Goal: Task Accomplishment & Management: Complete application form

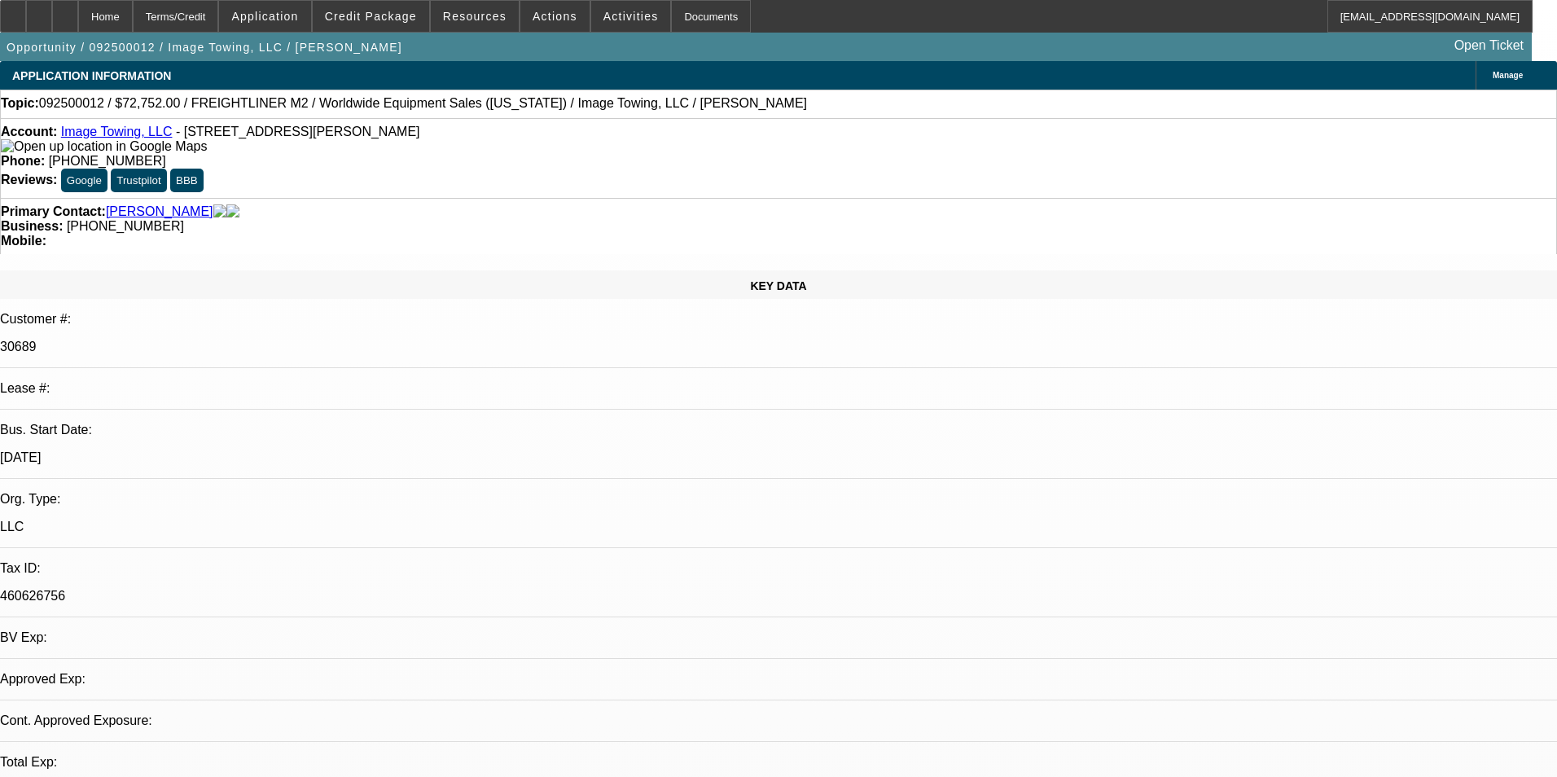
select select "0"
select select "6"
select select "0"
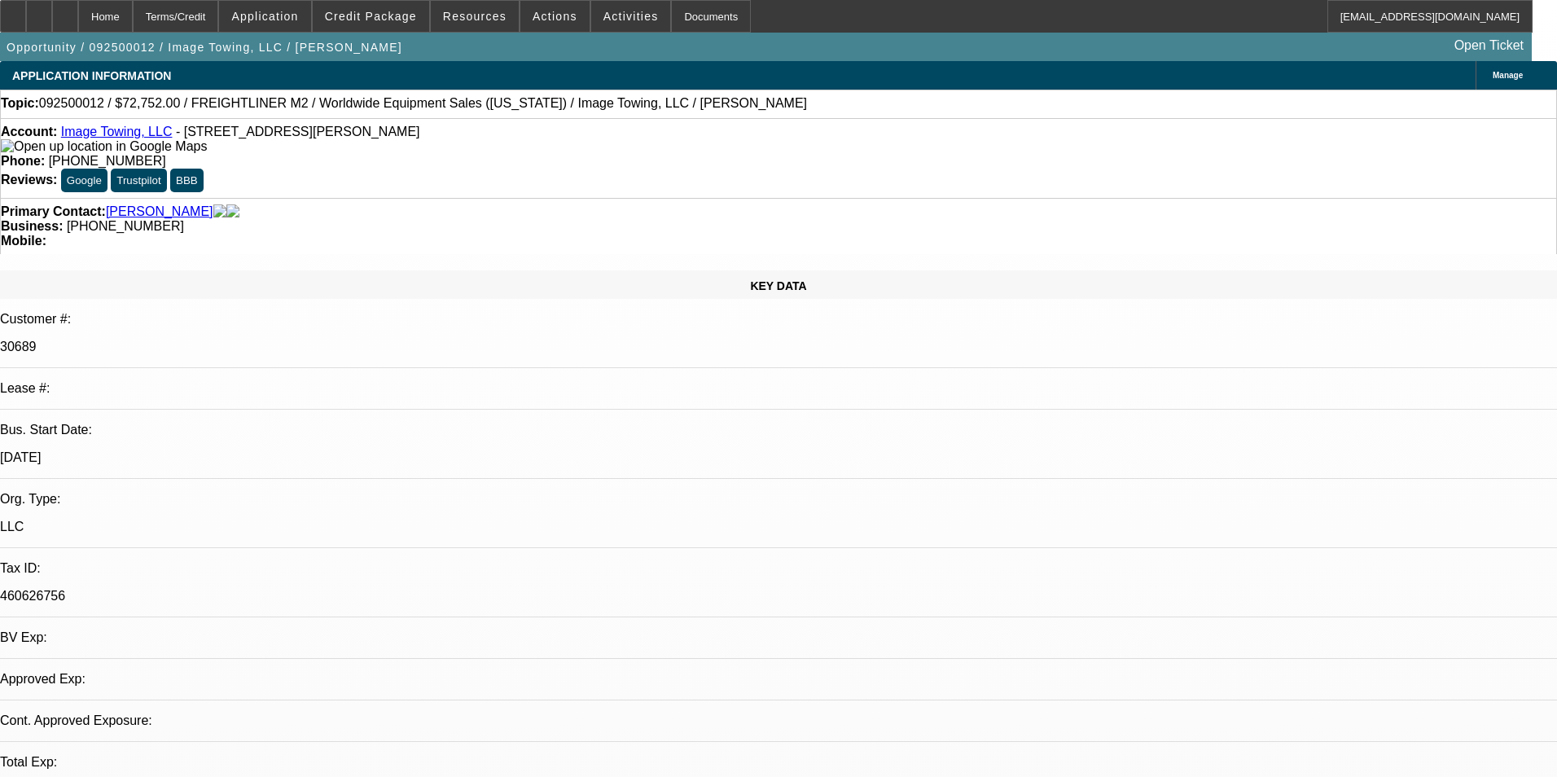
select select "0"
select select "6"
select select "0"
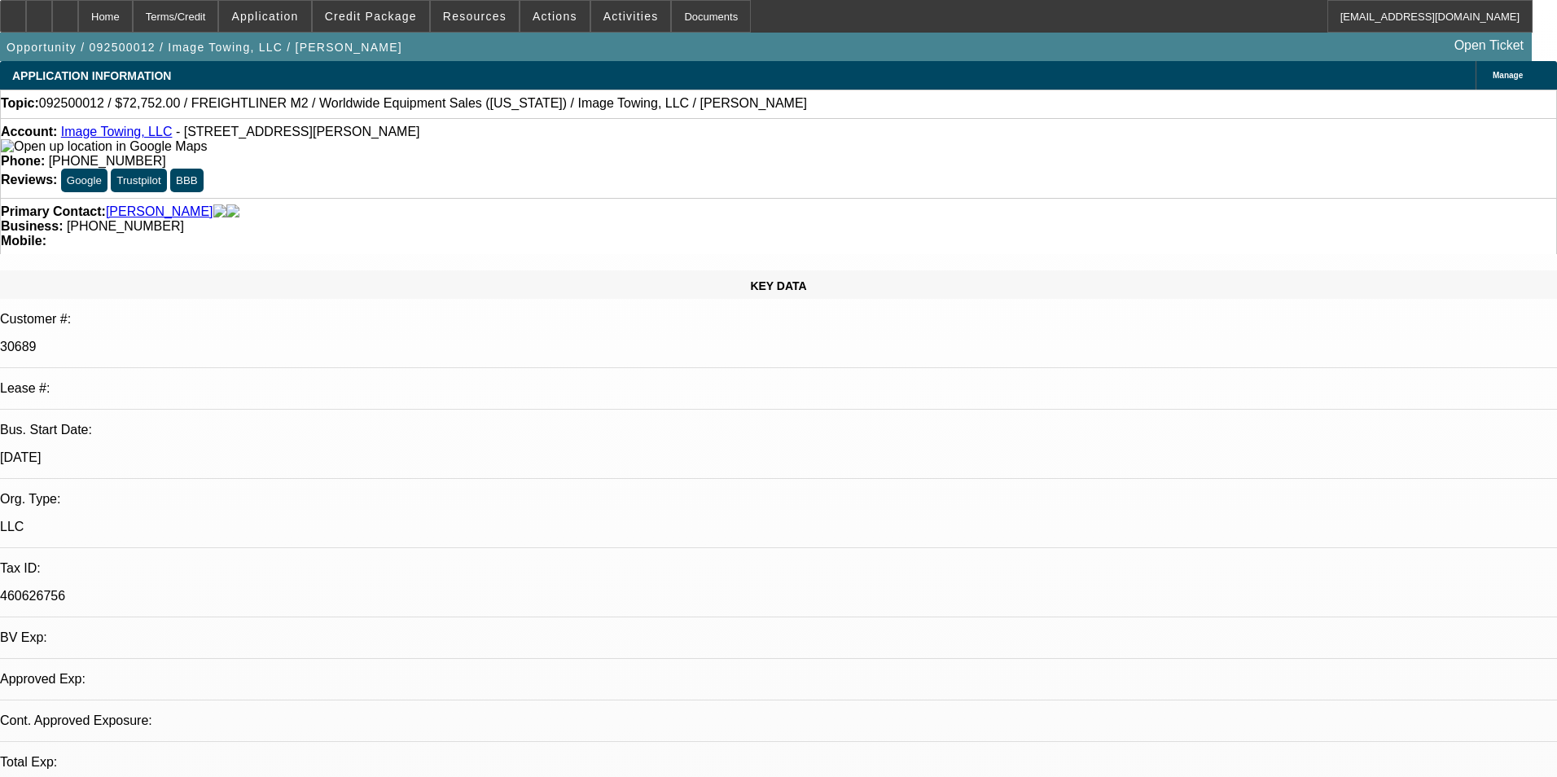
select select "0"
select select "6"
select select "0"
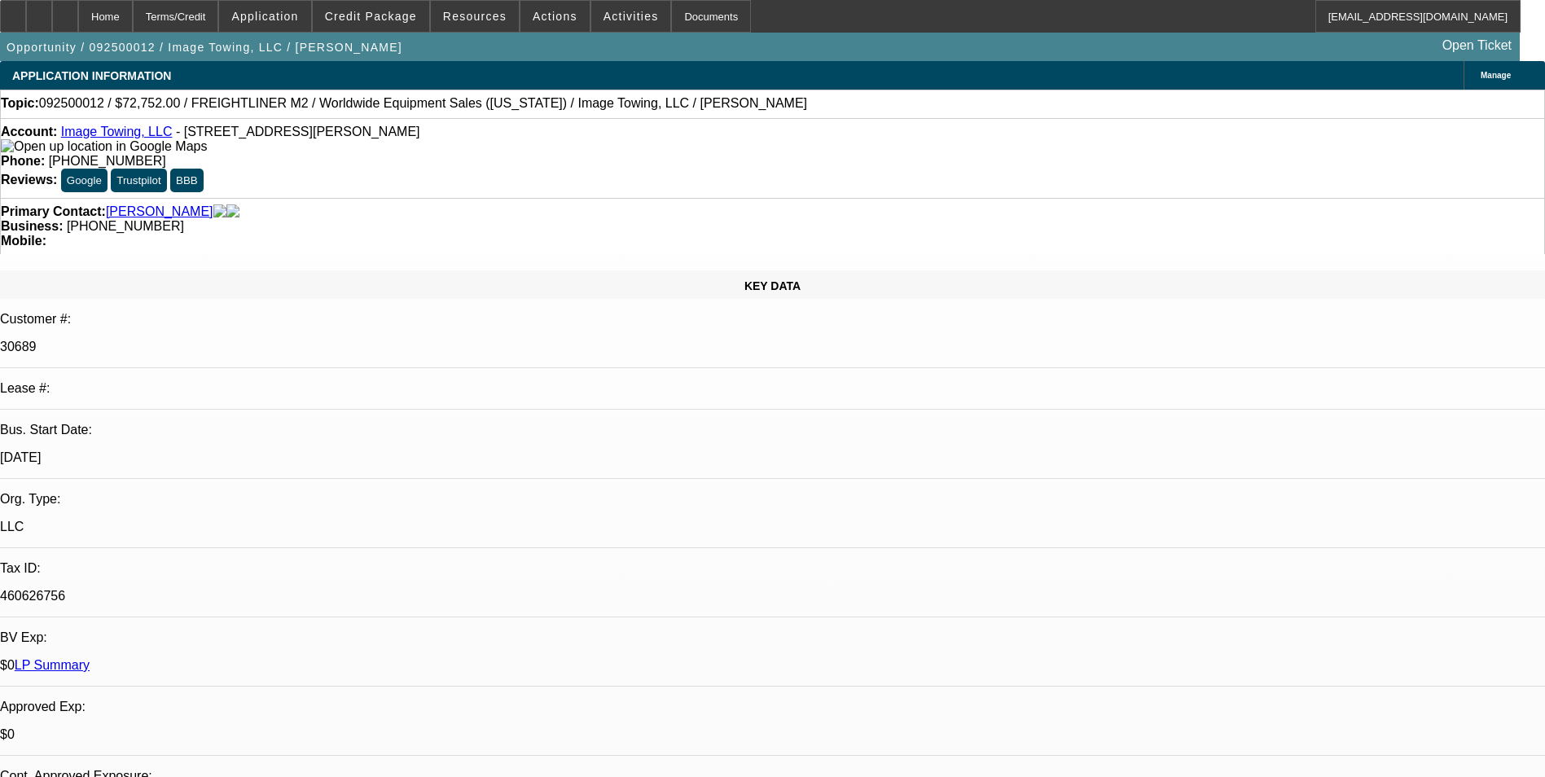
select select "0"
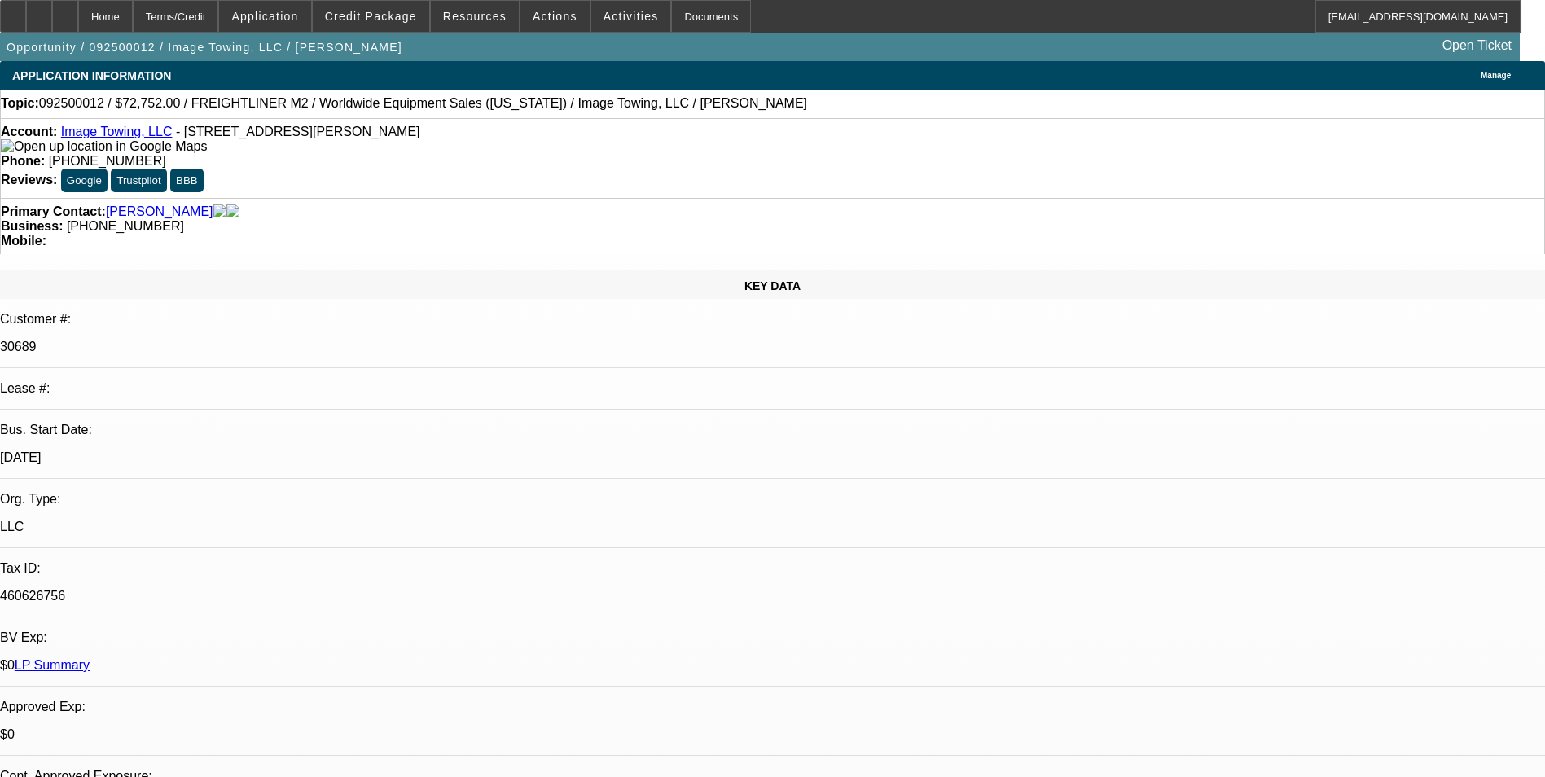
select select "0"
select select "1"
select select "6"
select select "1"
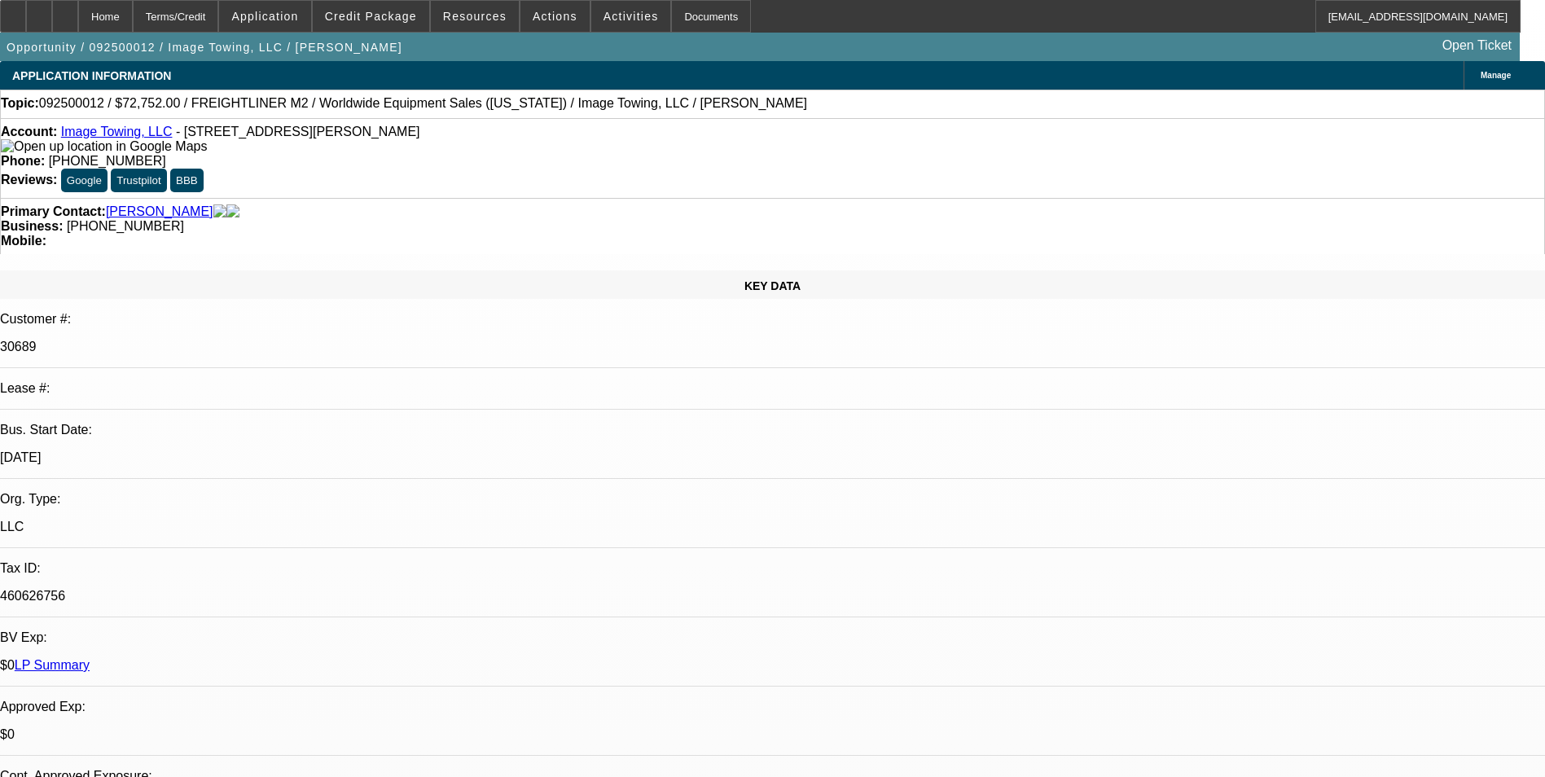
select select "1"
select select "6"
select select "1"
select select "6"
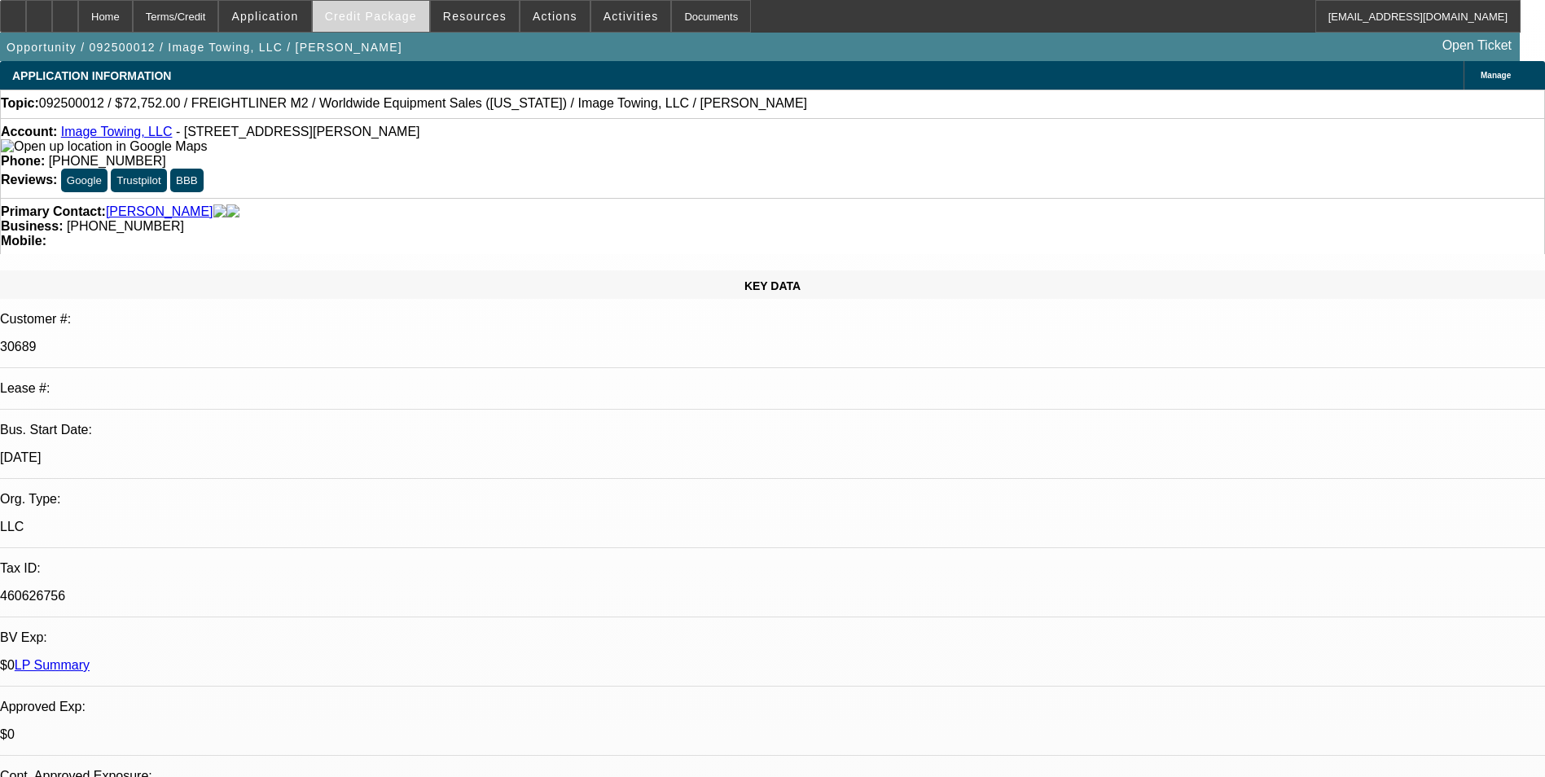
click at [408, 24] on span at bounding box center [371, 16] width 116 height 39
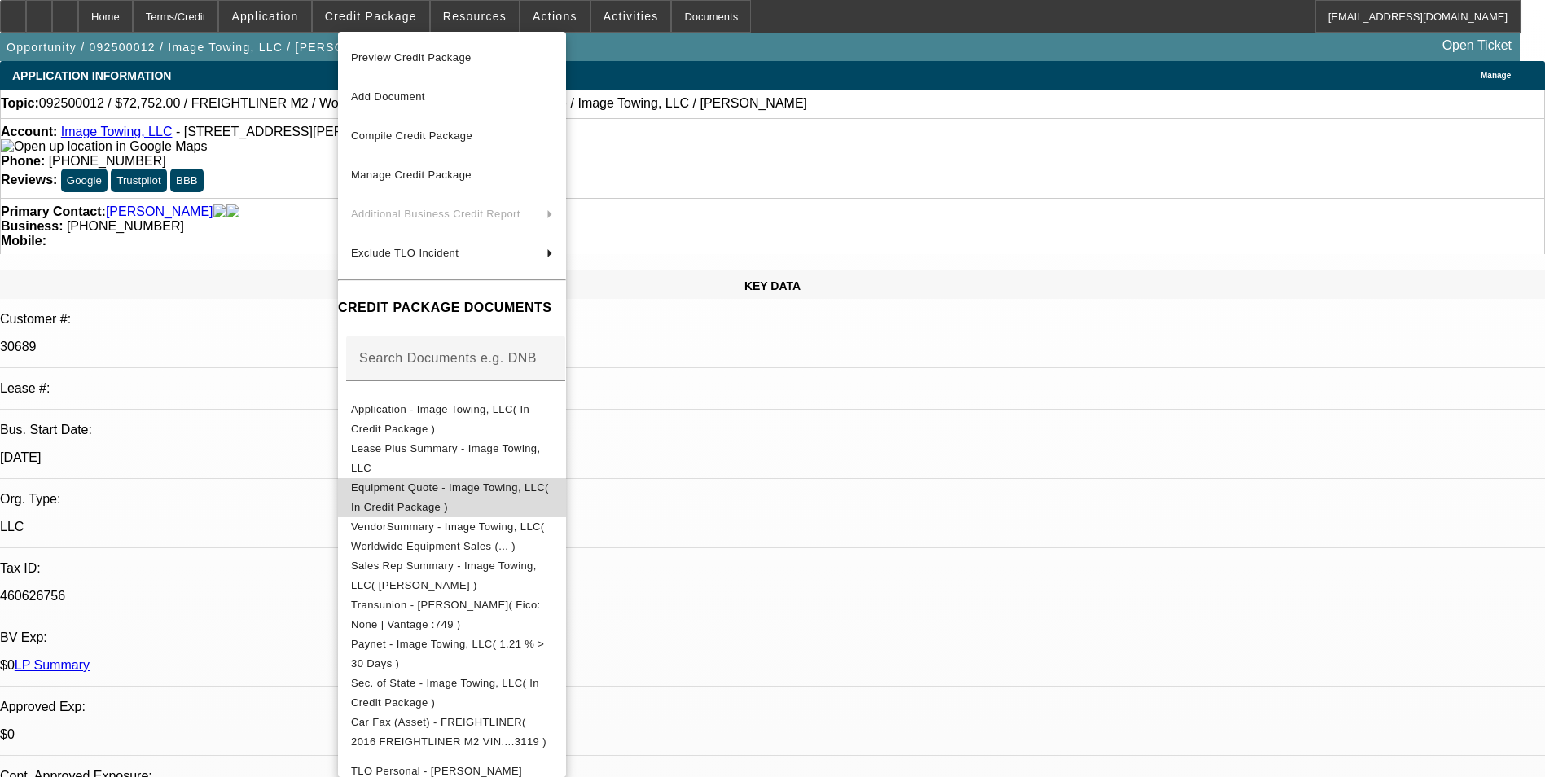
click at [549, 492] on span "Equipment Quote - Image Towing, LLC( In Credit Package )" at bounding box center [450, 497] width 198 height 32
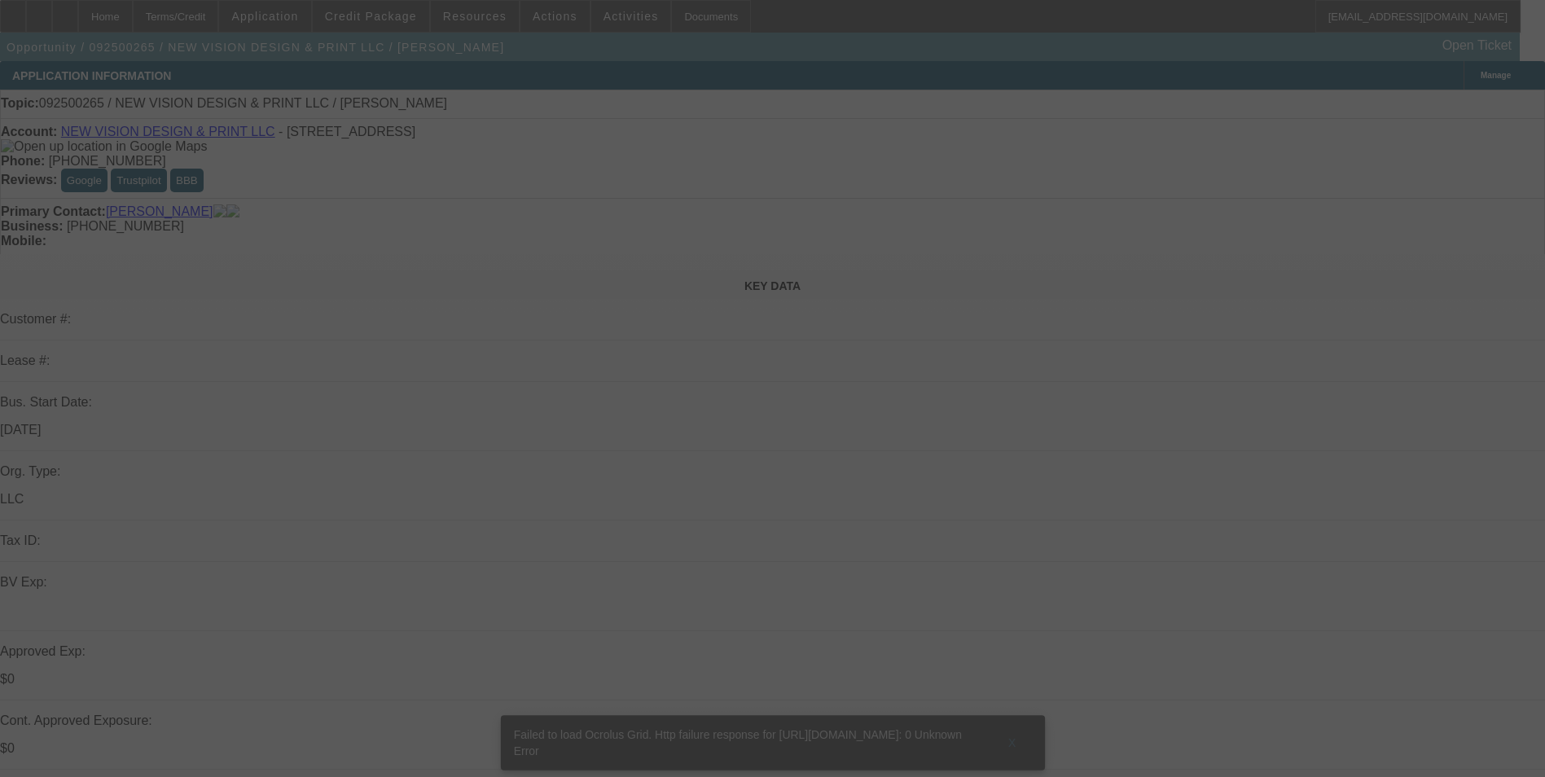
select select "0"
select select "2"
select select "0.1"
select select "4"
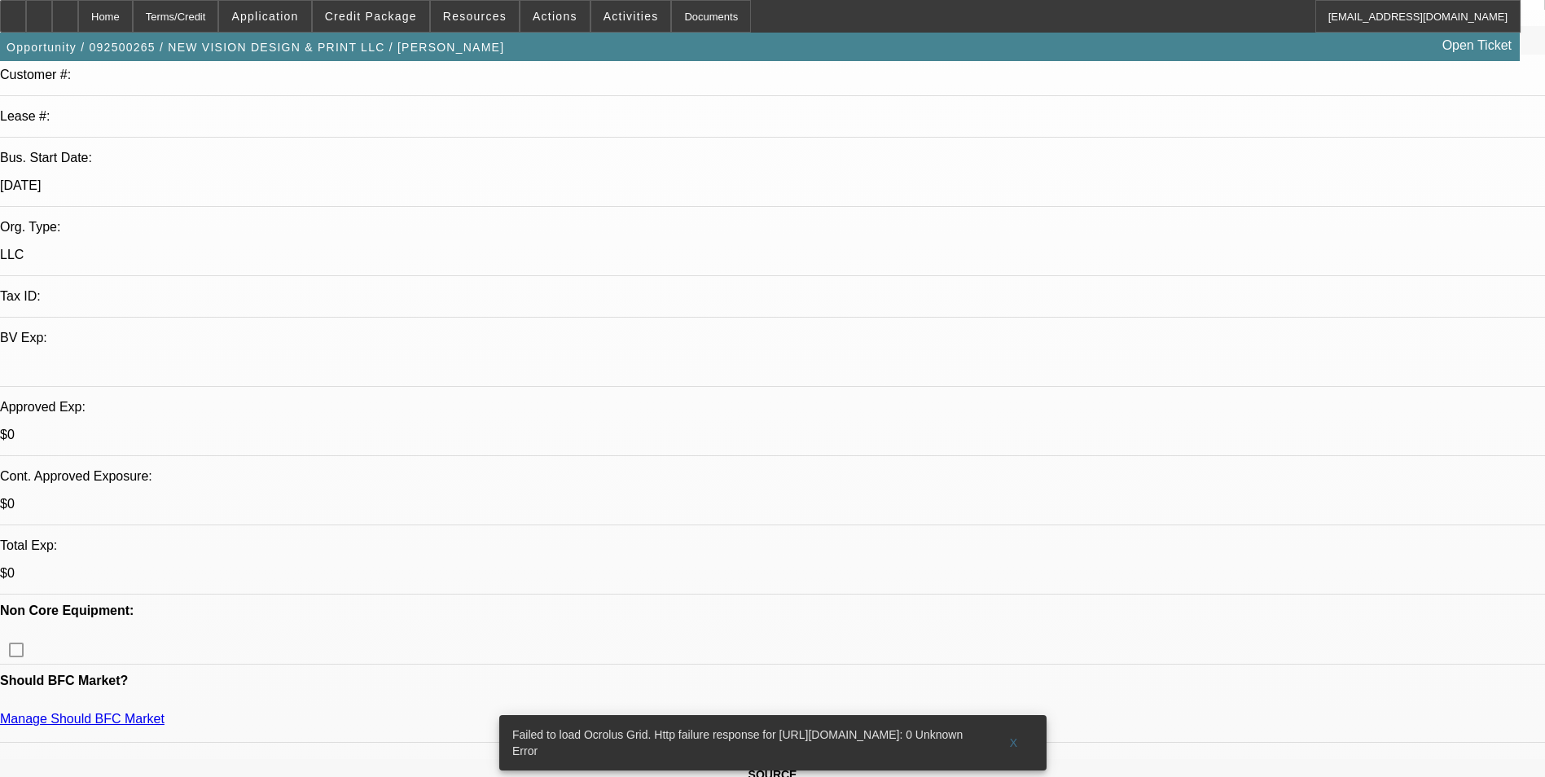
scroll to position [570, 0]
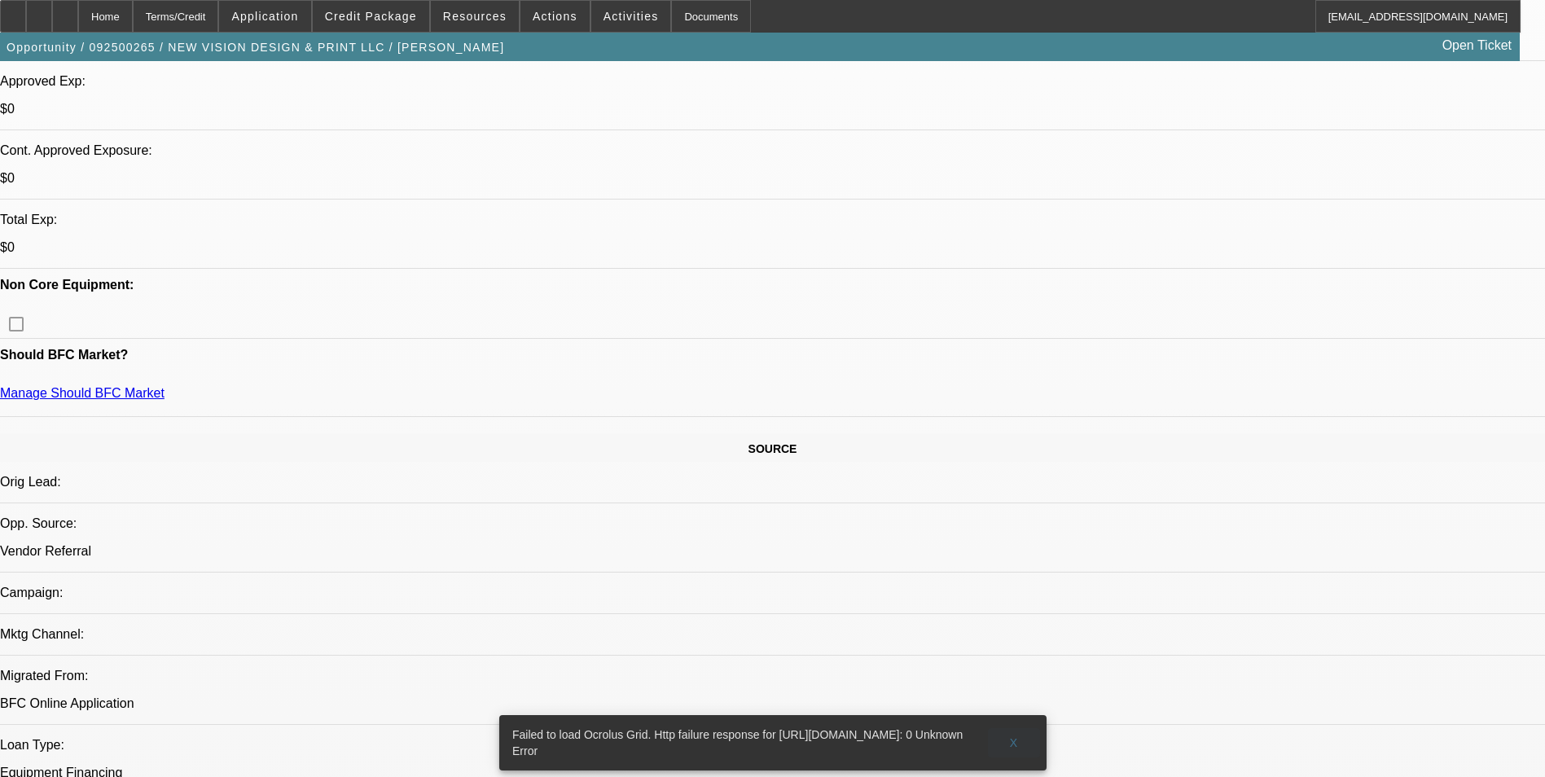
click at [1011, 736] on span "X" at bounding box center [1013, 742] width 9 height 13
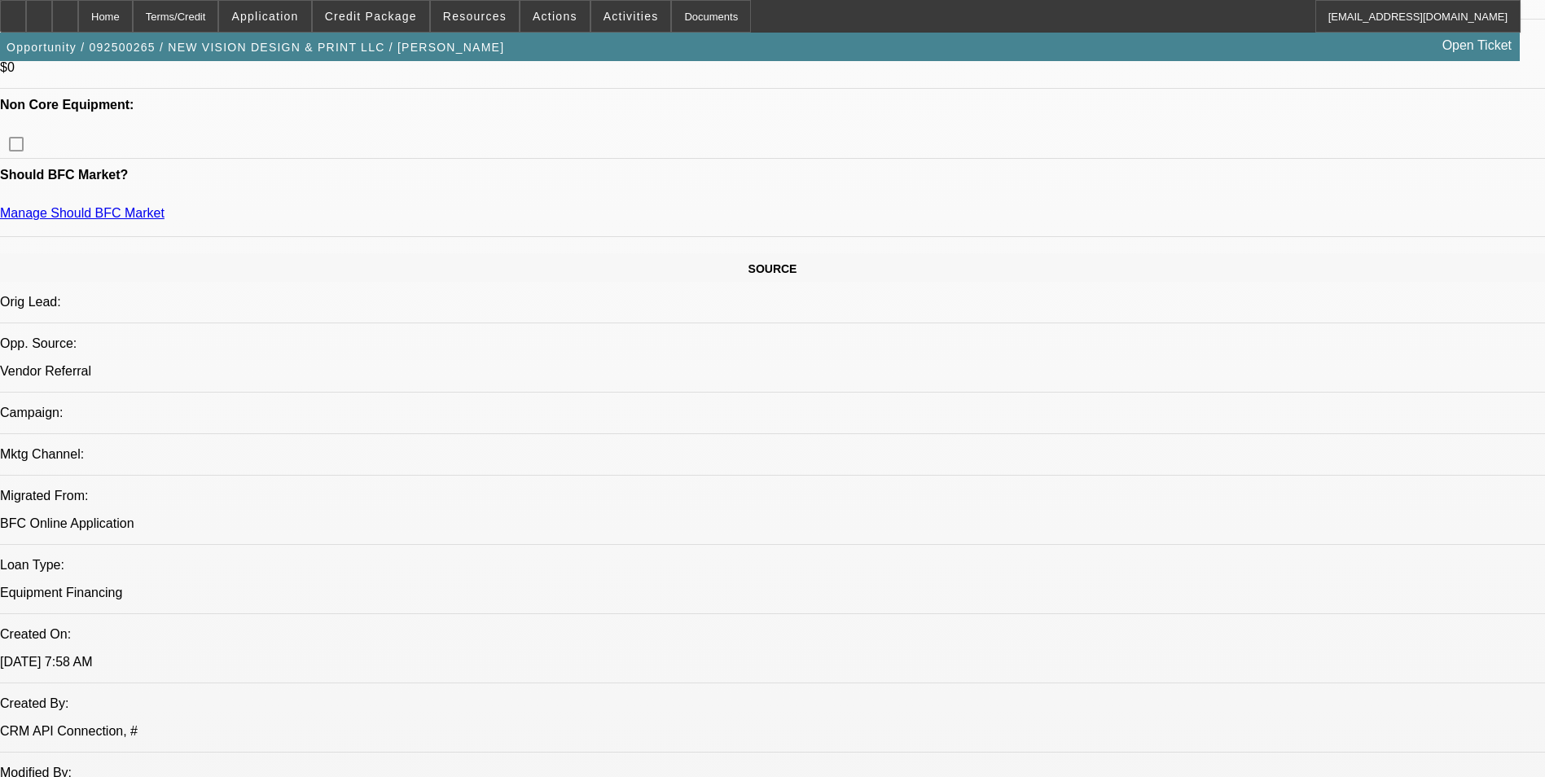
scroll to position [1059, 0]
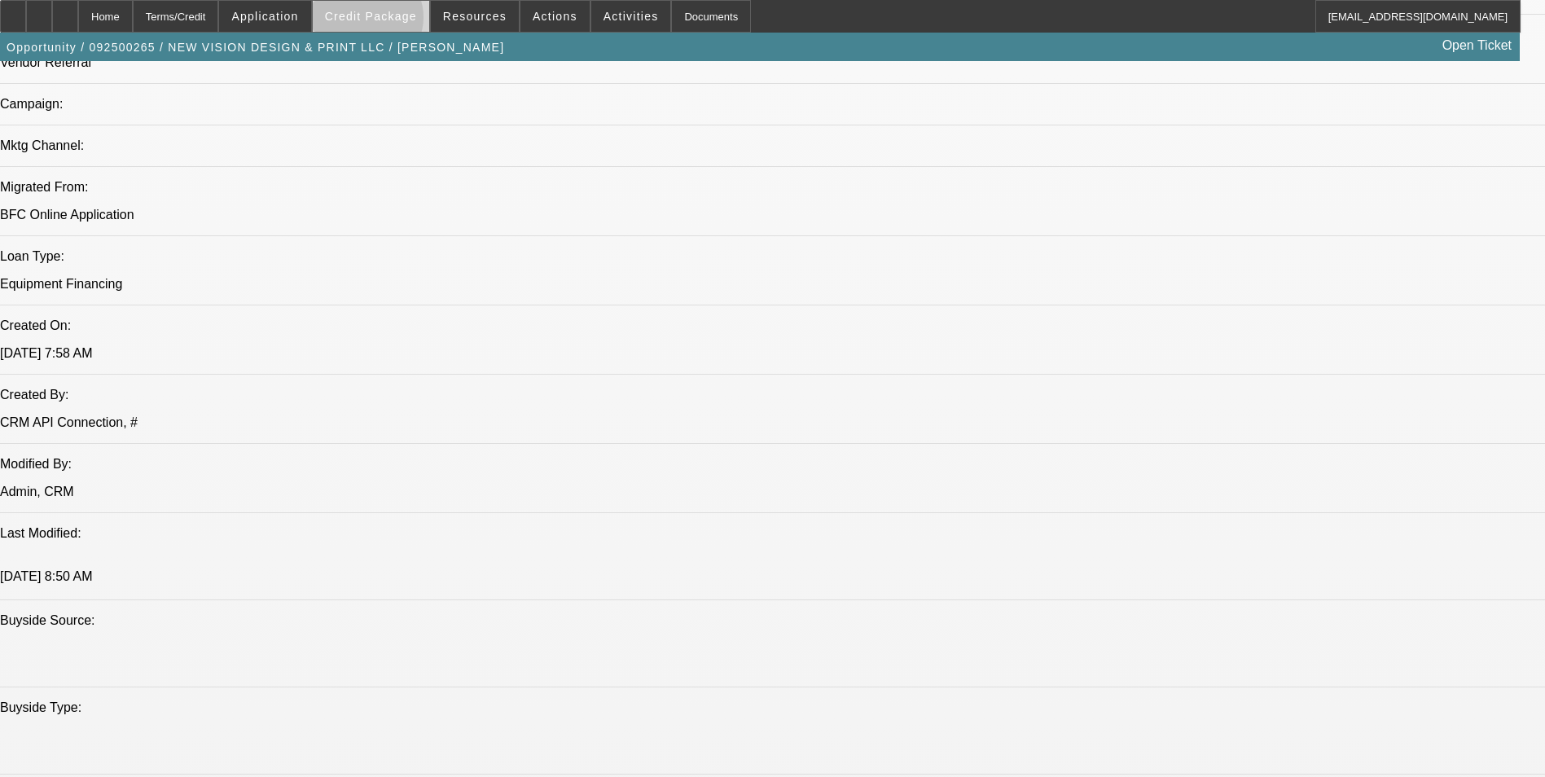
click at [393, 21] on span "Credit Package" at bounding box center [371, 16] width 92 height 13
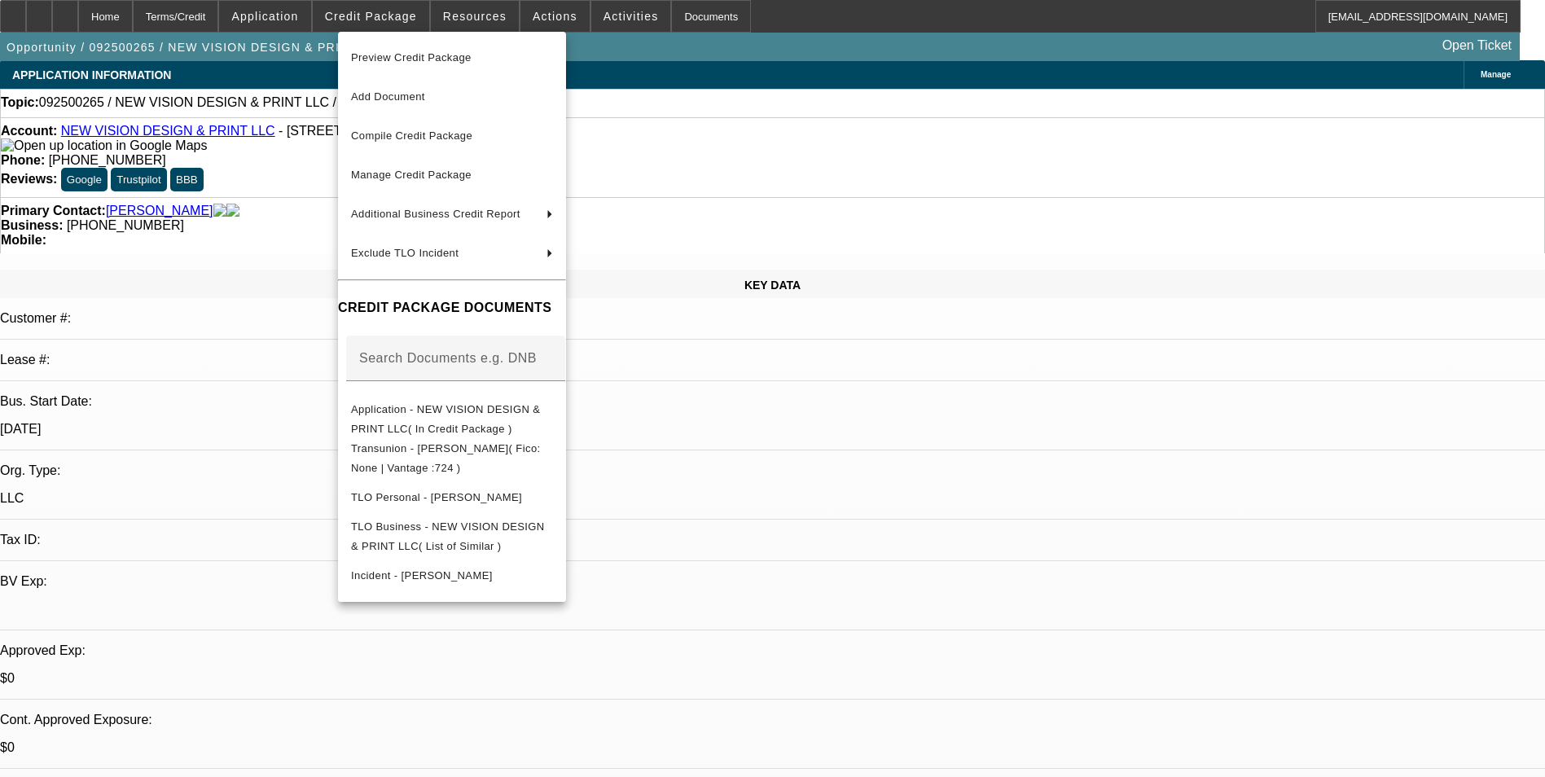
scroll to position [0, 0]
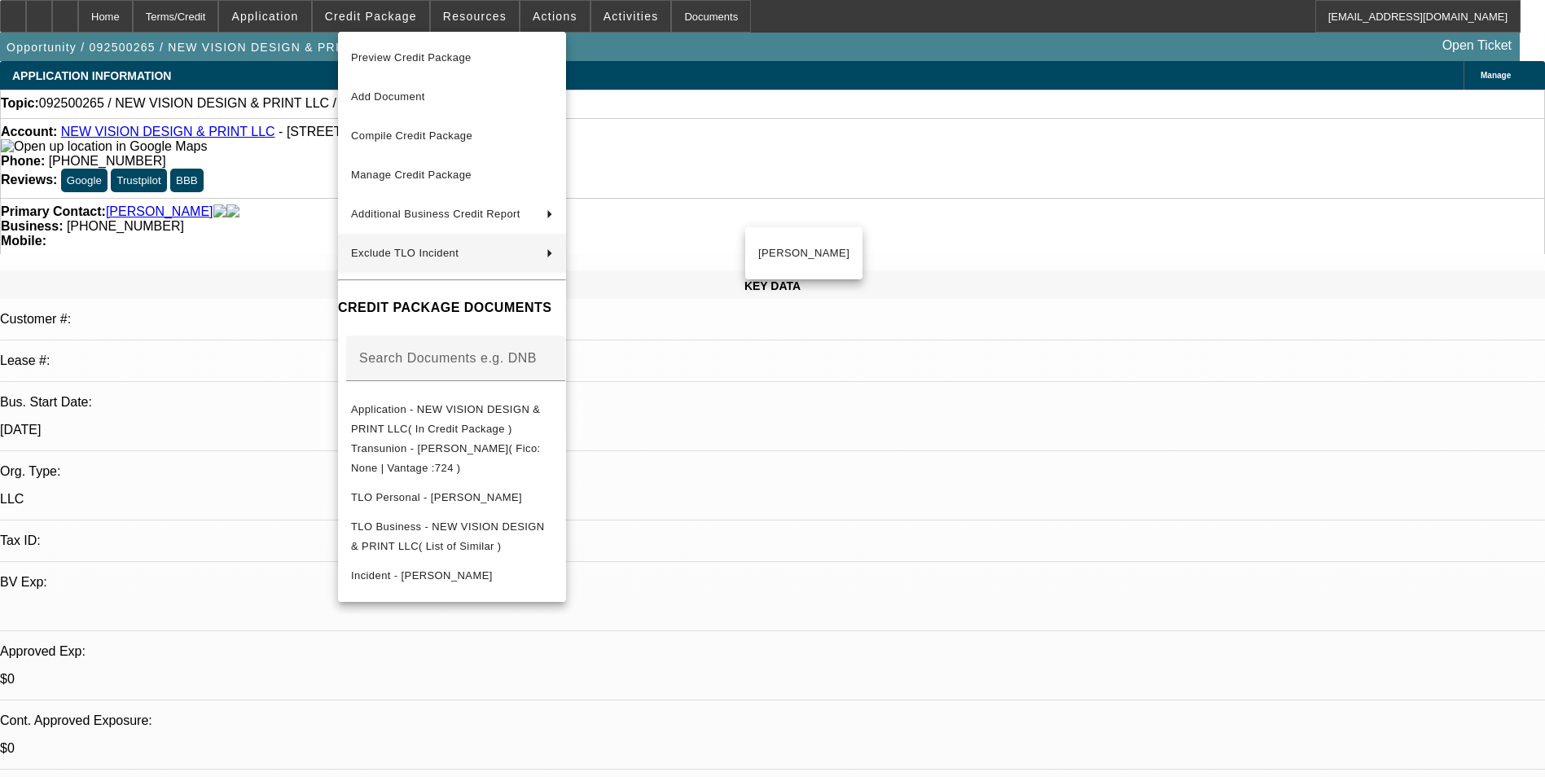
click at [322, 187] on div at bounding box center [772, 388] width 1545 height 777
